Goal: Task Accomplishment & Management: Manage account settings

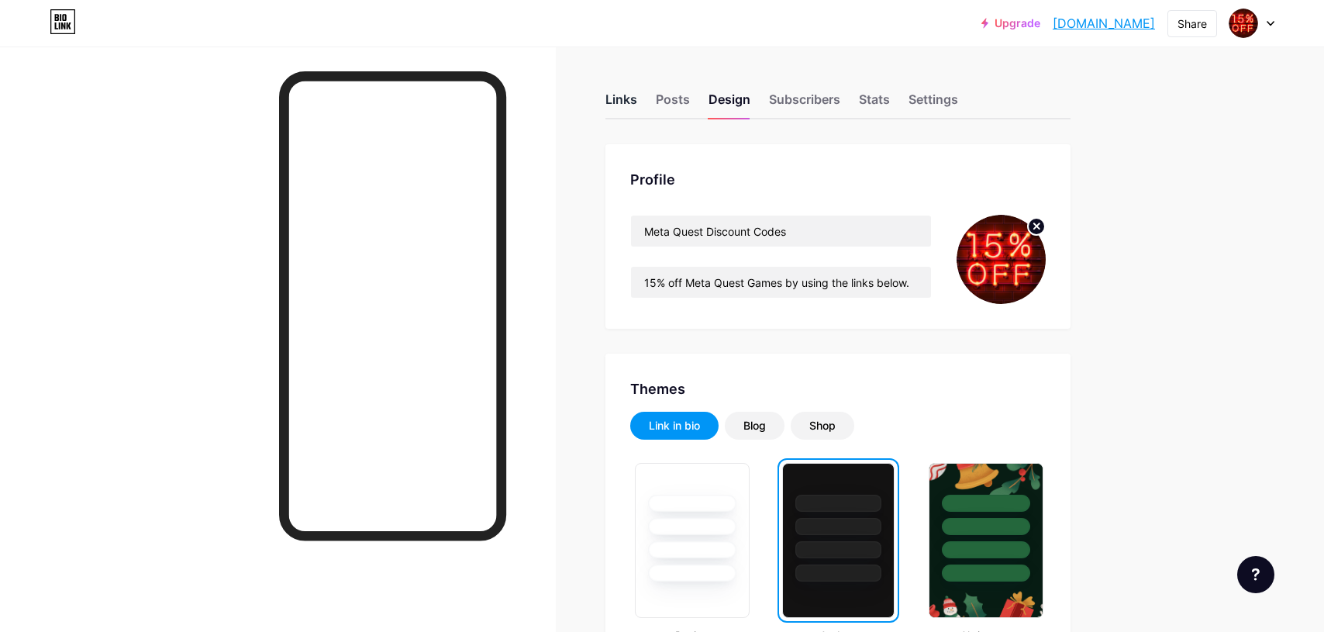
click at [625, 96] on div "Links" at bounding box center [622, 104] width 32 height 28
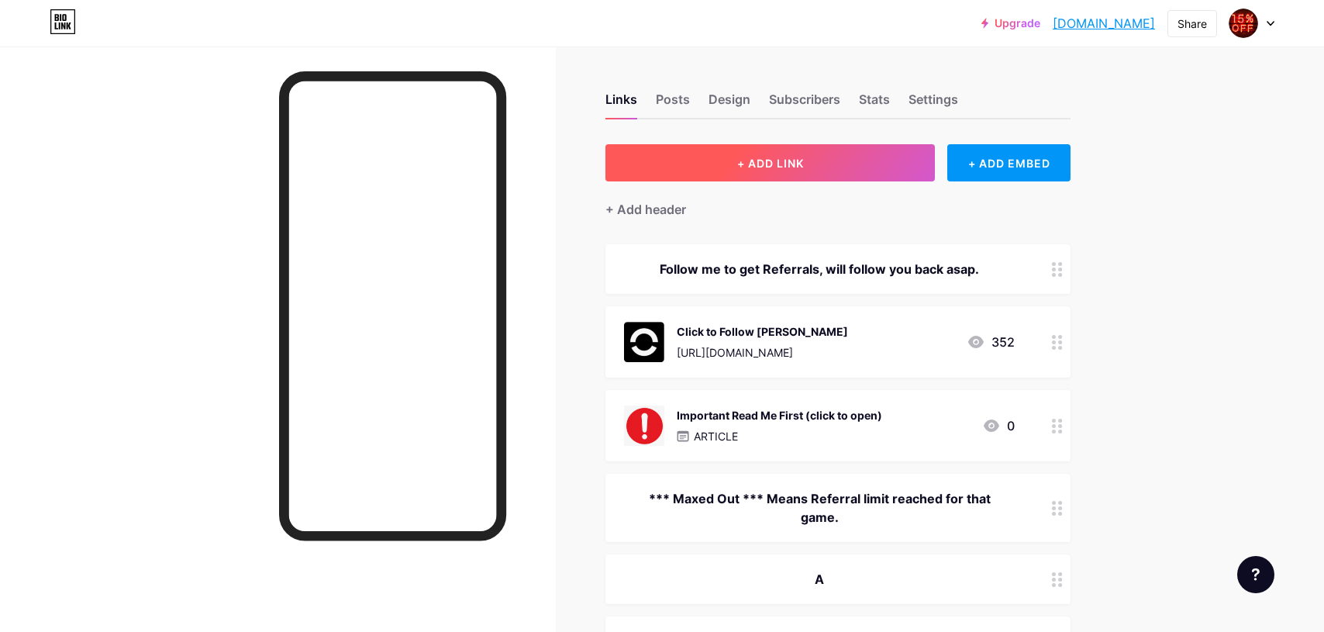
click at [735, 154] on button "+ ADD LINK" at bounding box center [771, 162] width 330 height 37
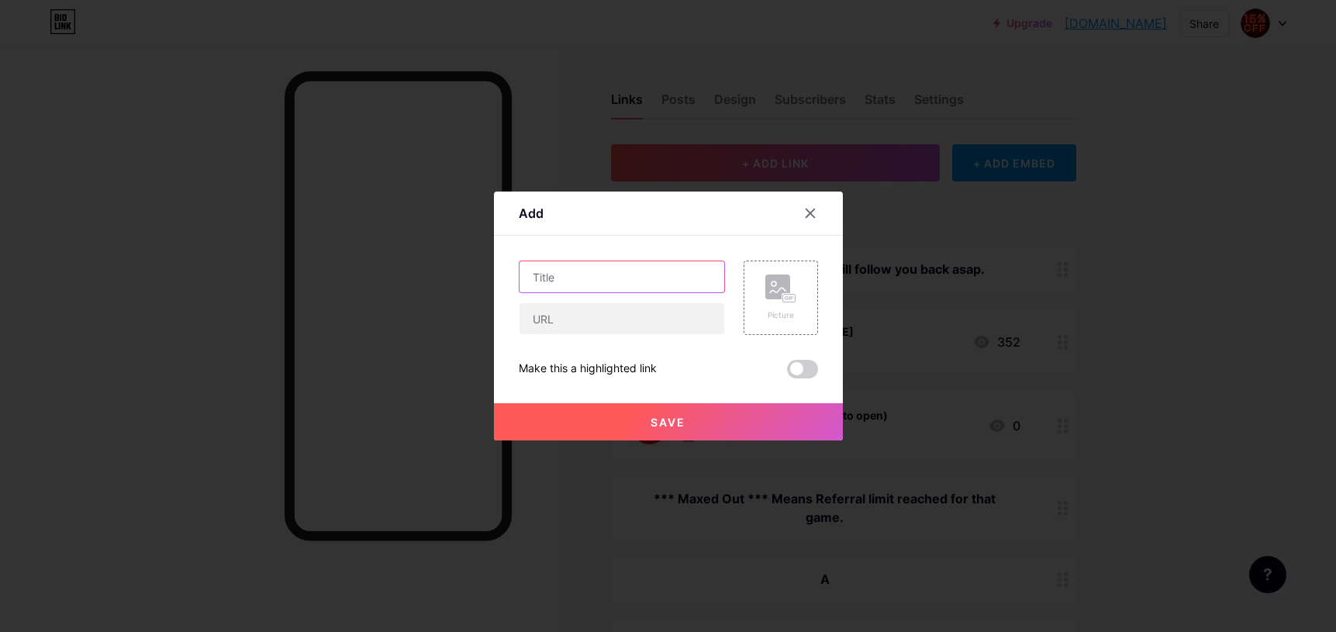
click at [630, 277] on input "text" at bounding box center [621, 276] width 205 height 31
paste input "Arken Age"
type input "Arken Age"
click at [586, 316] on input "text" at bounding box center [621, 318] width 205 height 31
paste input "[URL][DOMAIN_NAME]"
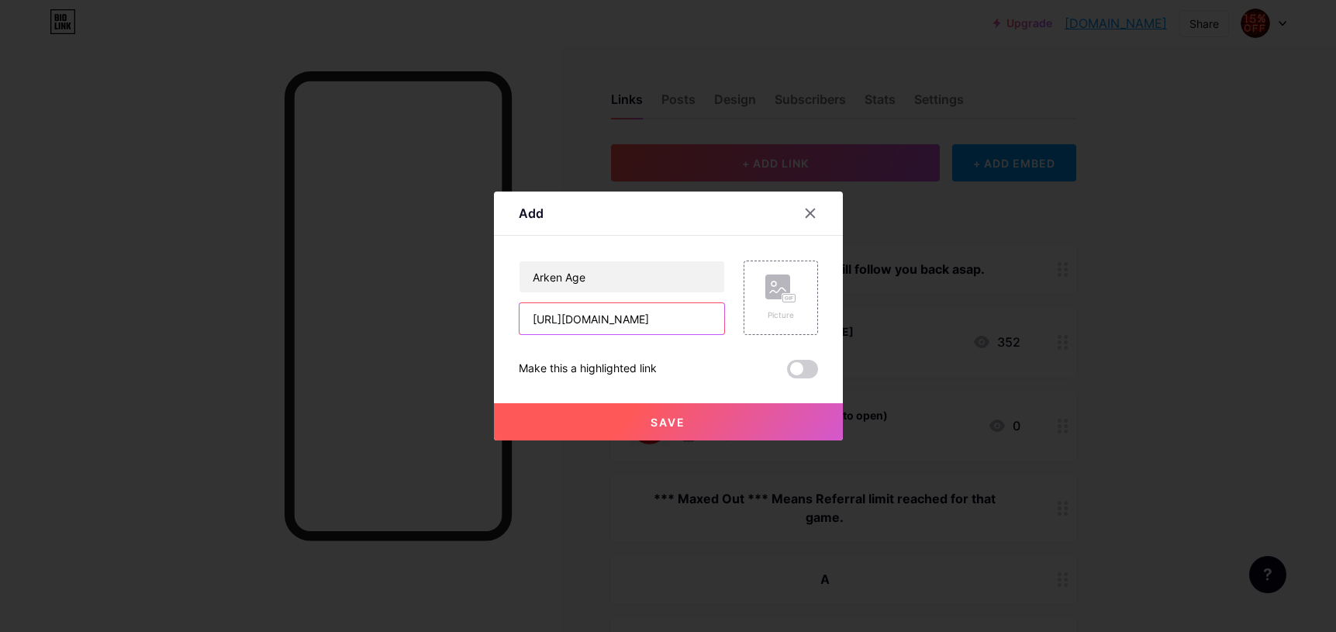
scroll to position [0, 684]
type input "[URL][DOMAIN_NAME]"
click at [786, 289] on rect at bounding box center [777, 286] width 25 height 25
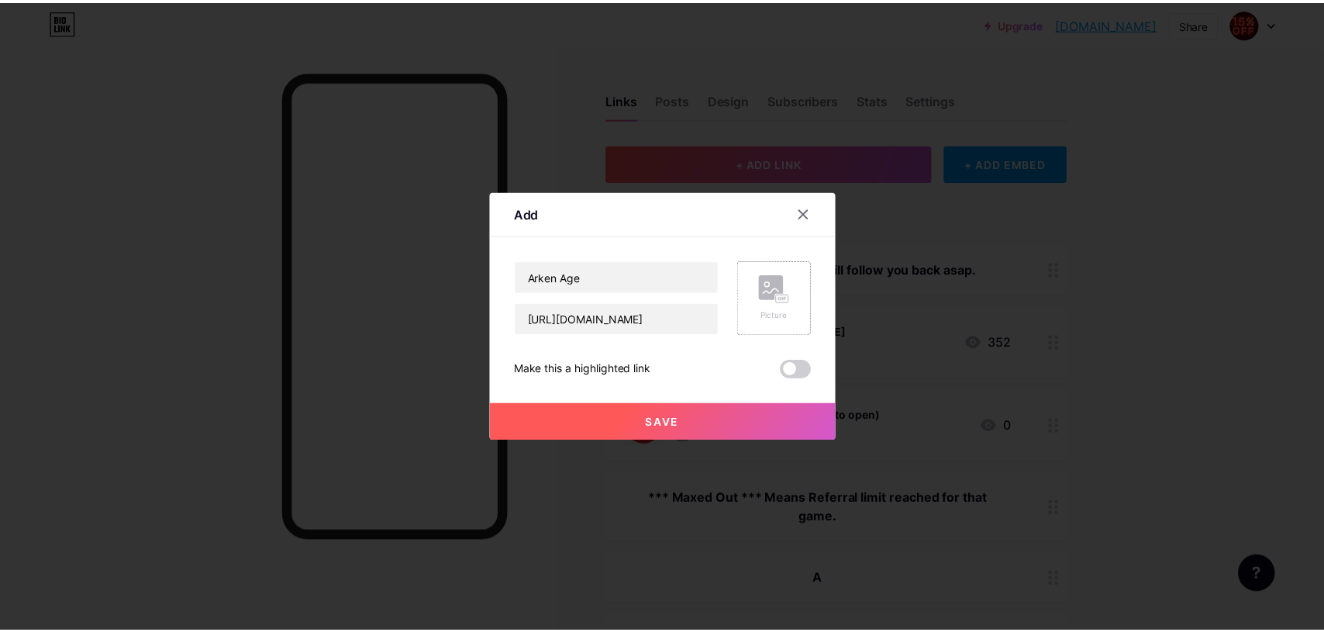
scroll to position [0, 0]
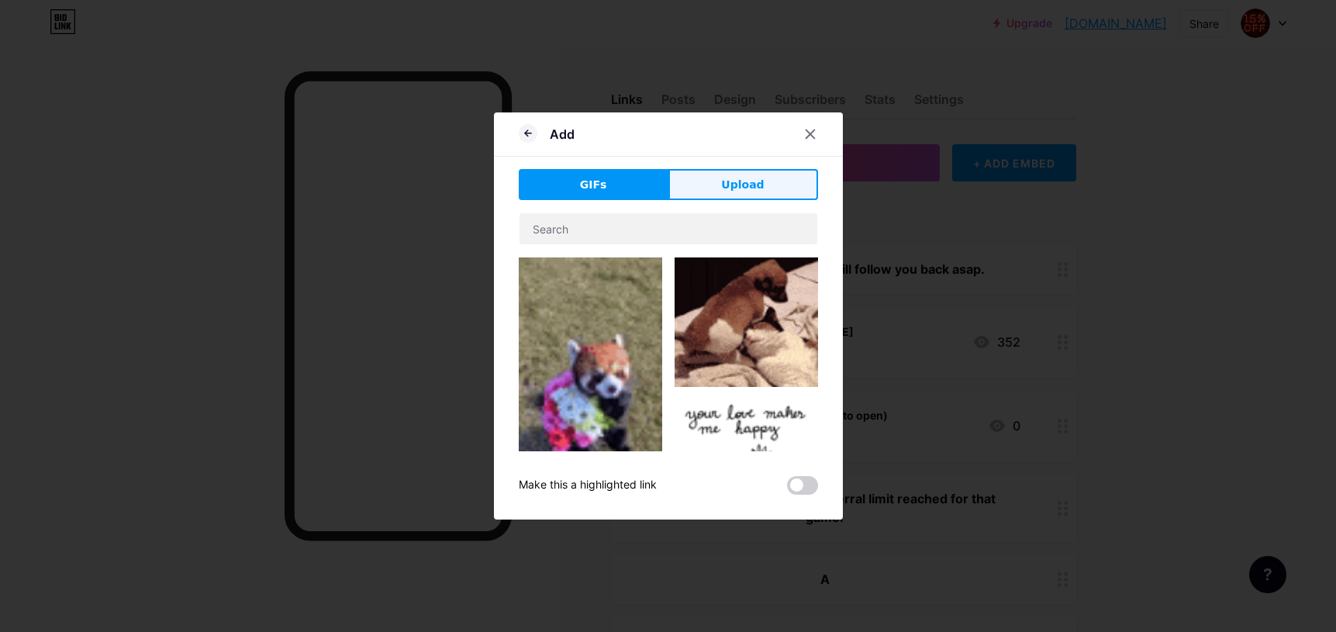
click at [775, 182] on button "Upload" at bounding box center [743, 184] width 150 height 31
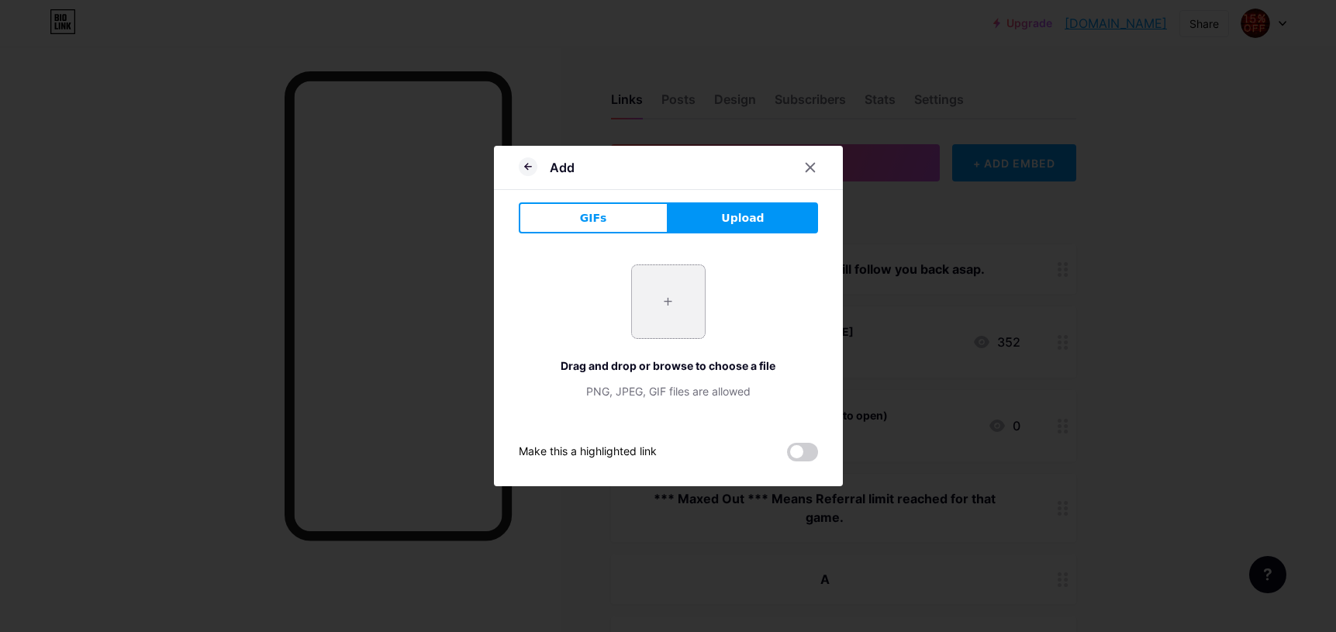
click at [664, 298] on input "file" at bounding box center [668, 301] width 73 height 73
type input "C:\fakepath\Arken Age.png"
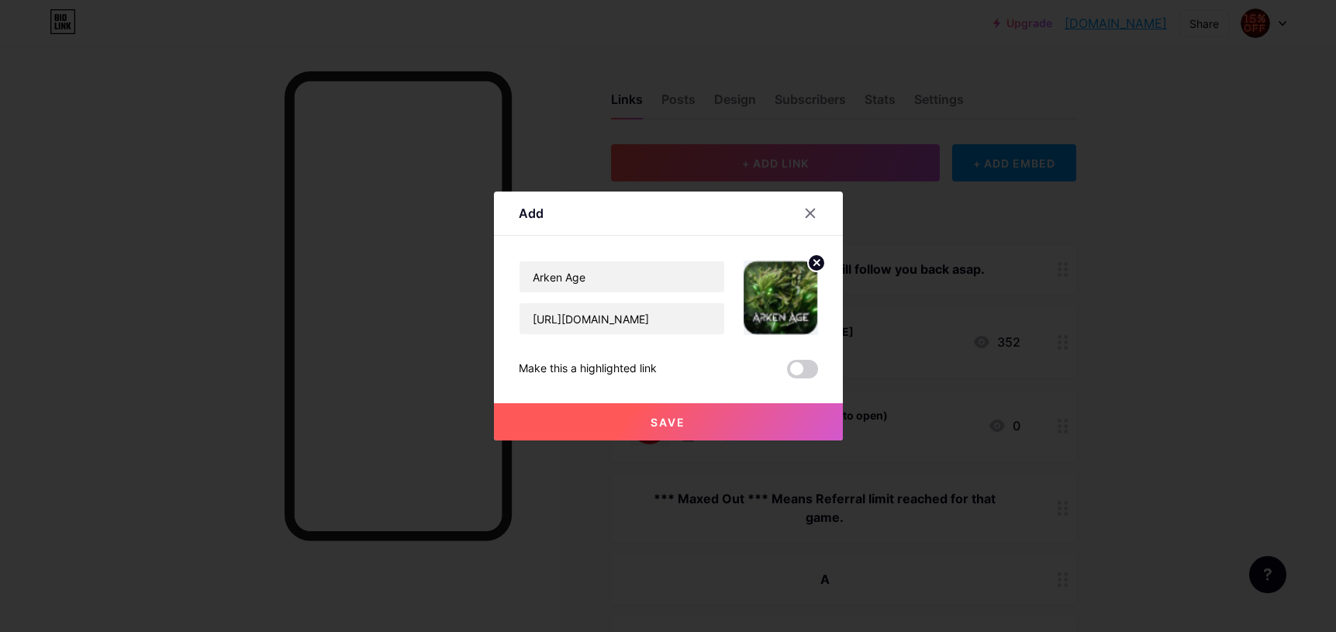
click at [678, 422] on span "Save" at bounding box center [667, 422] width 35 height 13
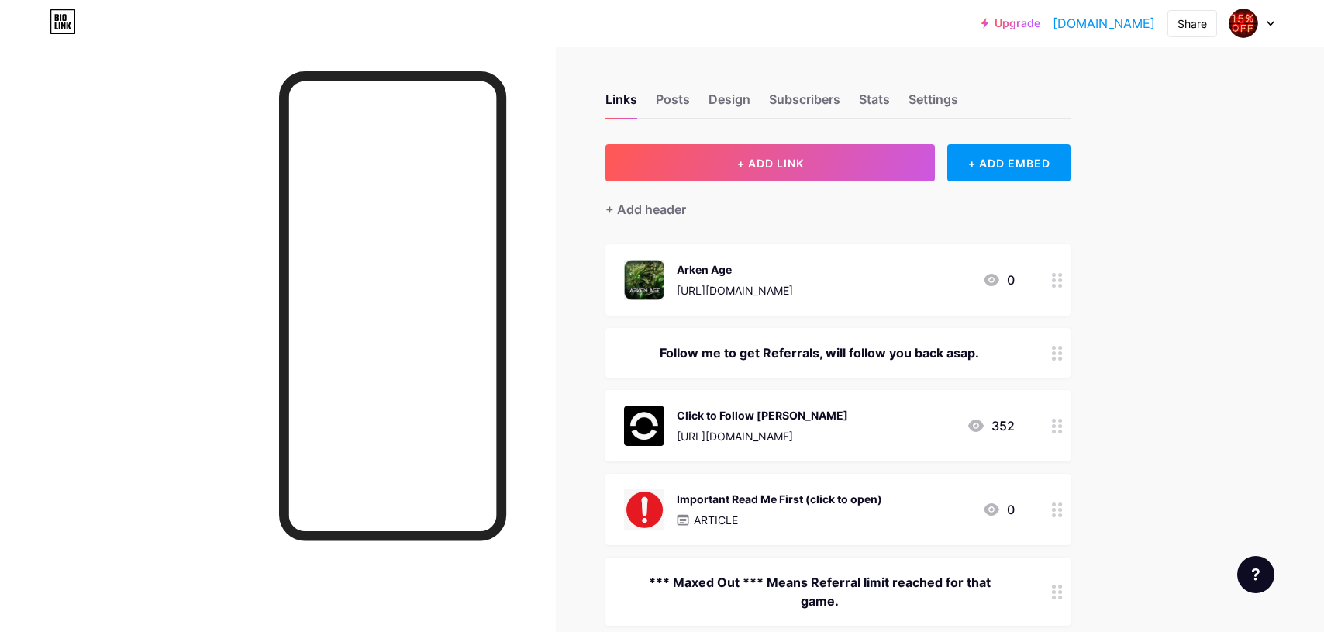
click at [764, 286] on div "[URL][DOMAIN_NAME]" at bounding box center [735, 290] width 116 height 16
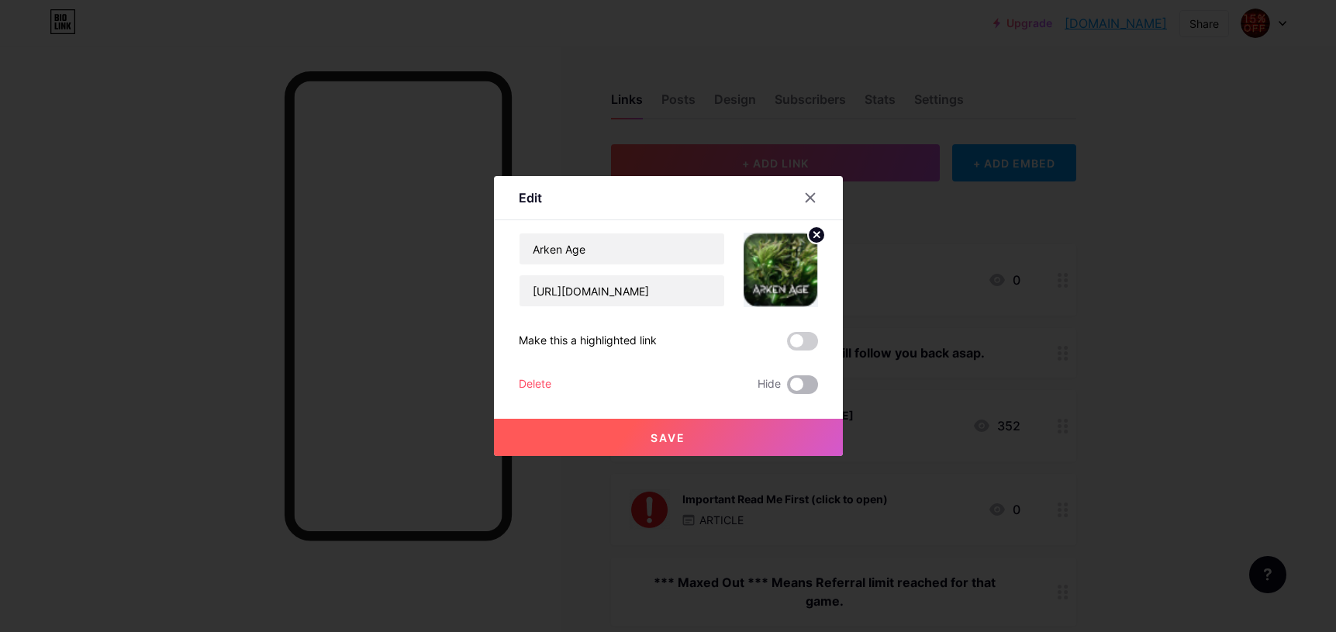
click at [794, 380] on span at bounding box center [802, 384] width 31 height 19
click at [787, 388] on input "checkbox" at bounding box center [787, 388] width 0 height 0
click at [721, 430] on button "Save" at bounding box center [668, 437] width 349 height 37
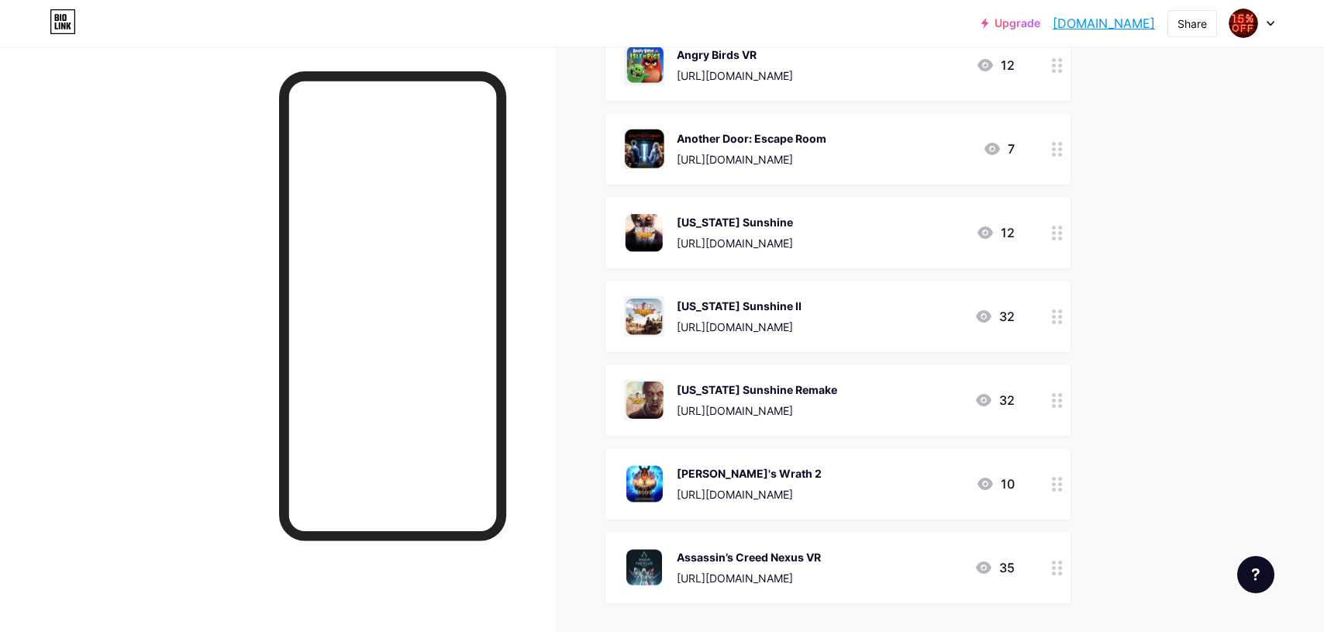
scroll to position [1189, 0]
